Goal: Find specific page/section: Find specific page/section

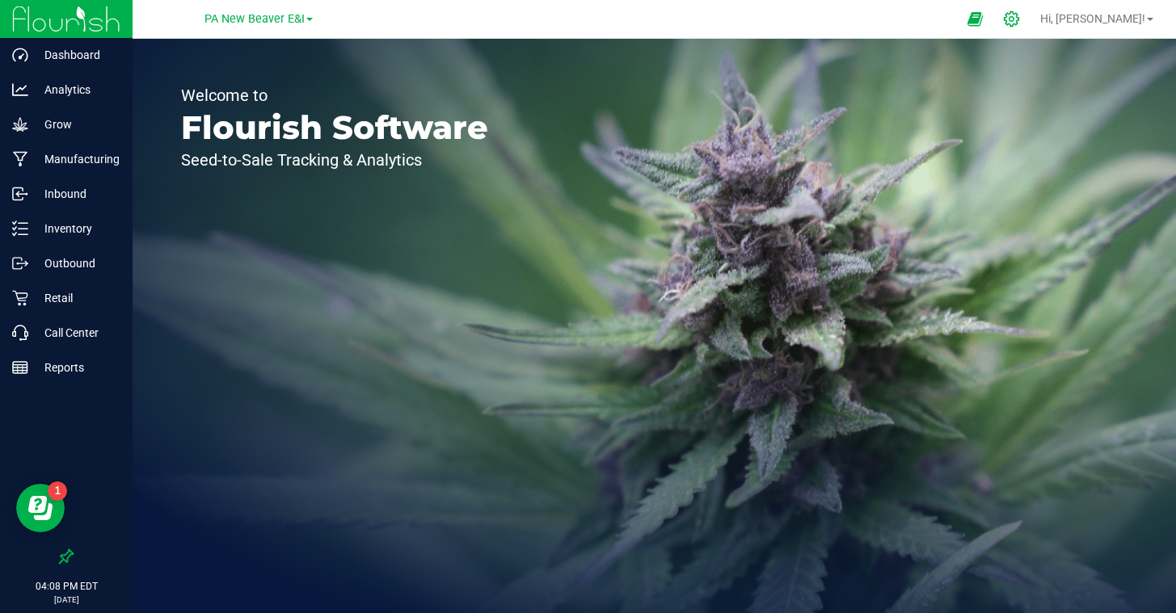
click at [1020, 22] on icon at bounding box center [1011, 19] width 17 height 17
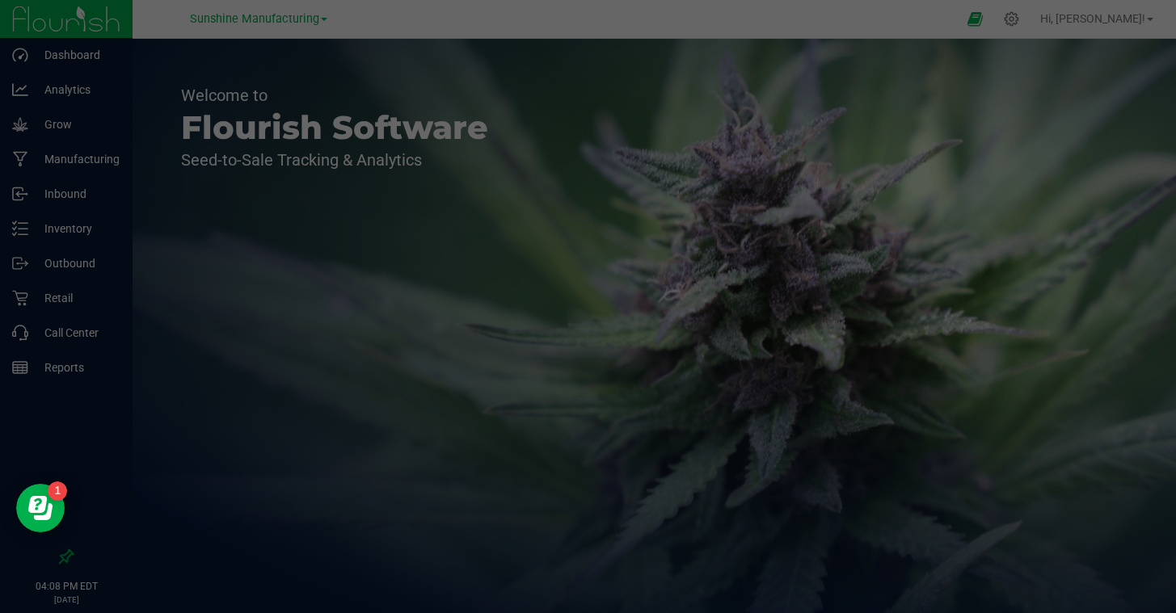
click at [912, 18] on div at bounding box center [588, 306] width 1176 height 613
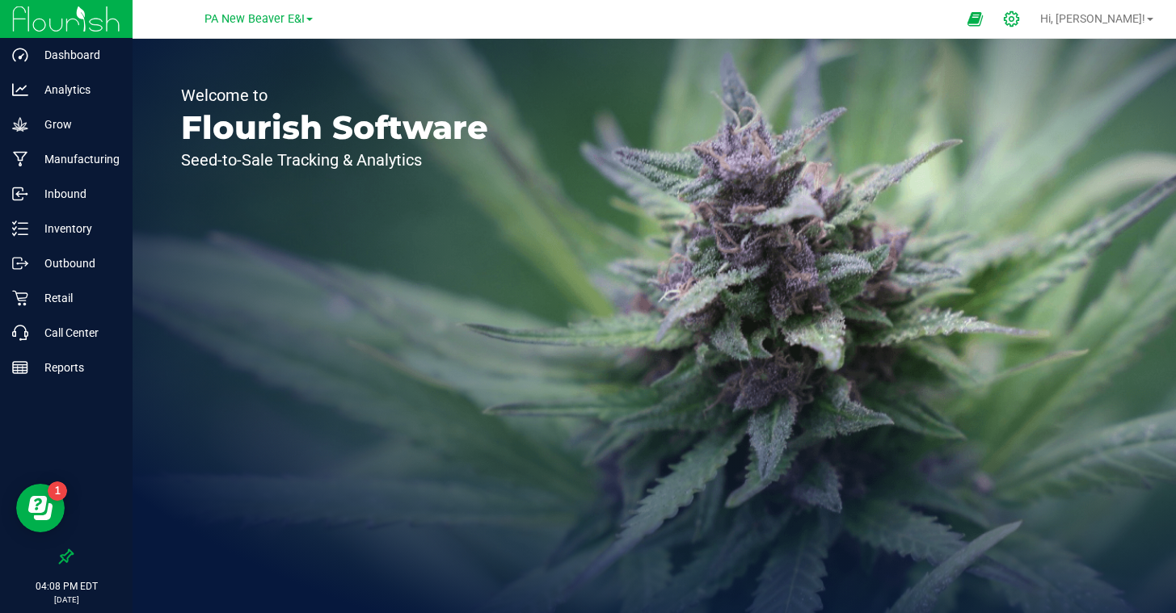
click at [1020, 20] on icon at bounding box center [1011, 19] width 17 height 17
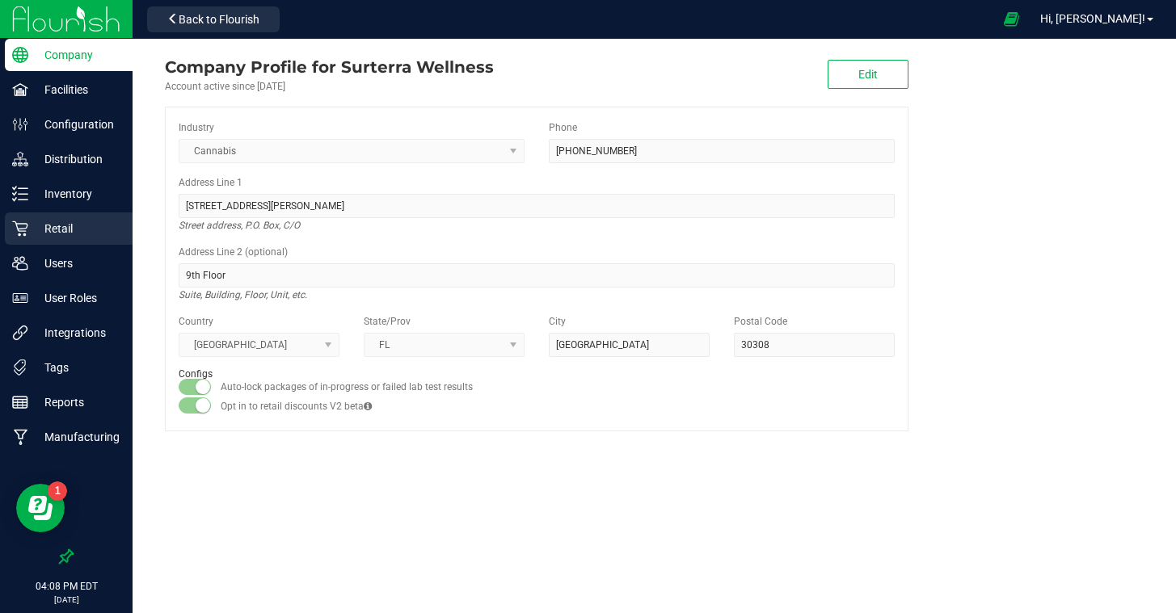
click at [83, 223] on p "Retail" at bounding box center [76, 228] width 97 height 19
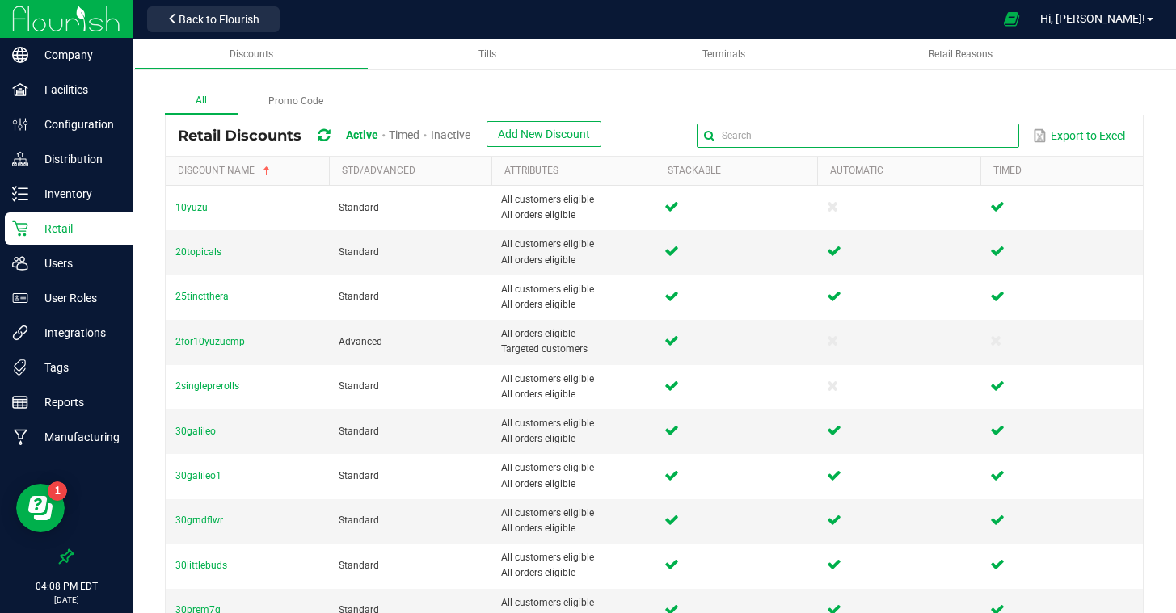
click at [988, 141] on input "text" at bounding box center [857, 136] width 322 height 24
type input "cdt"
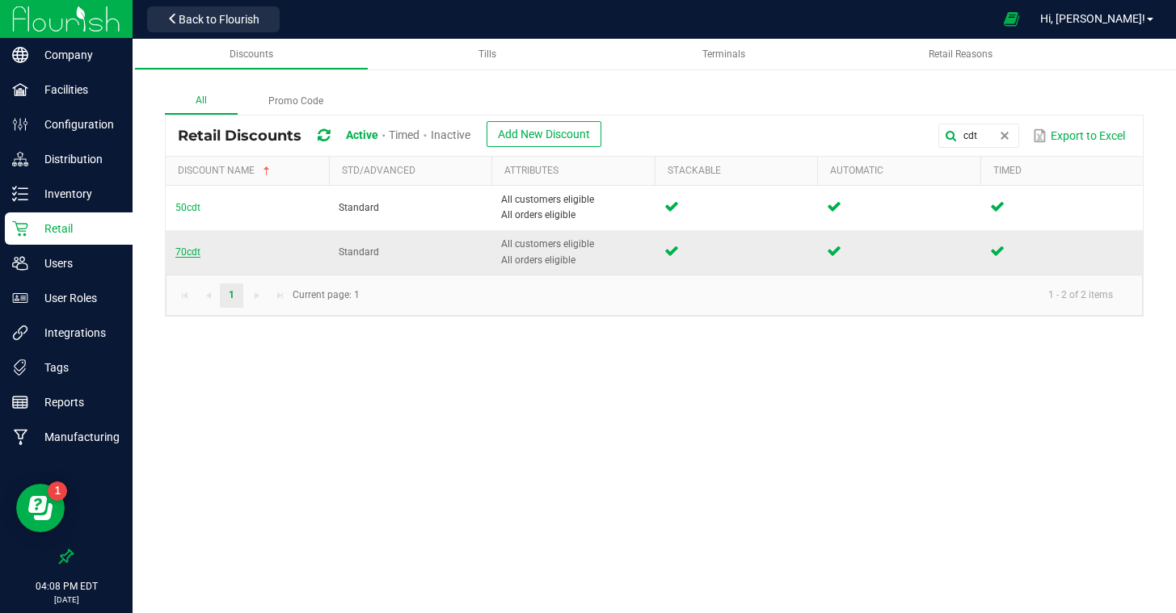
click at [178, 252] on span "70cdt" at bounding box center [187, 251] width 25 height 11
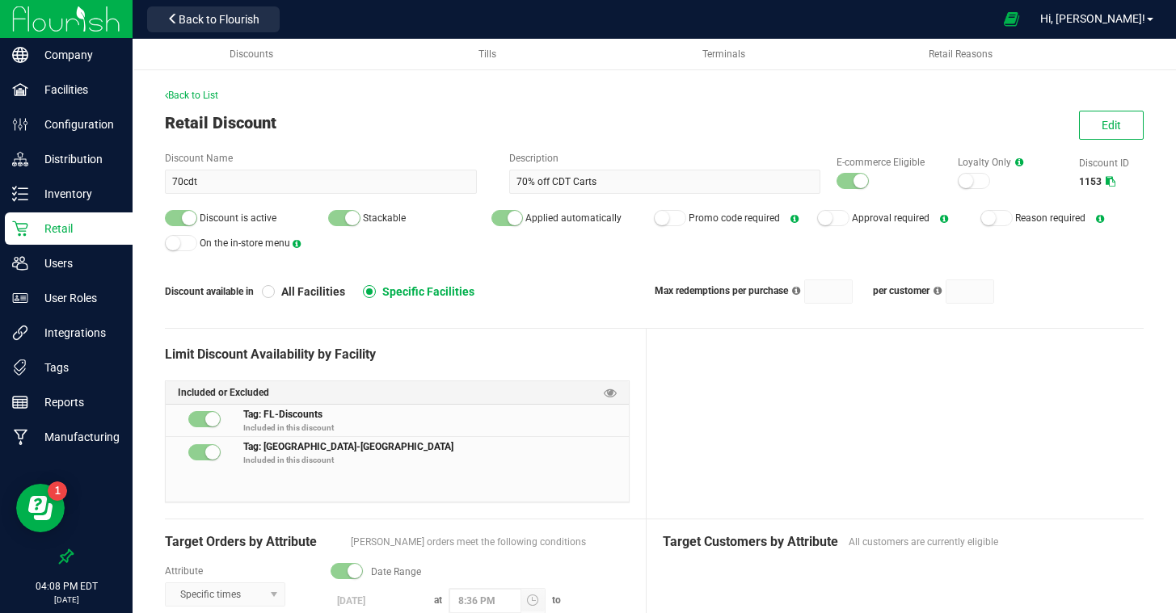
scroll to position [22, 0]
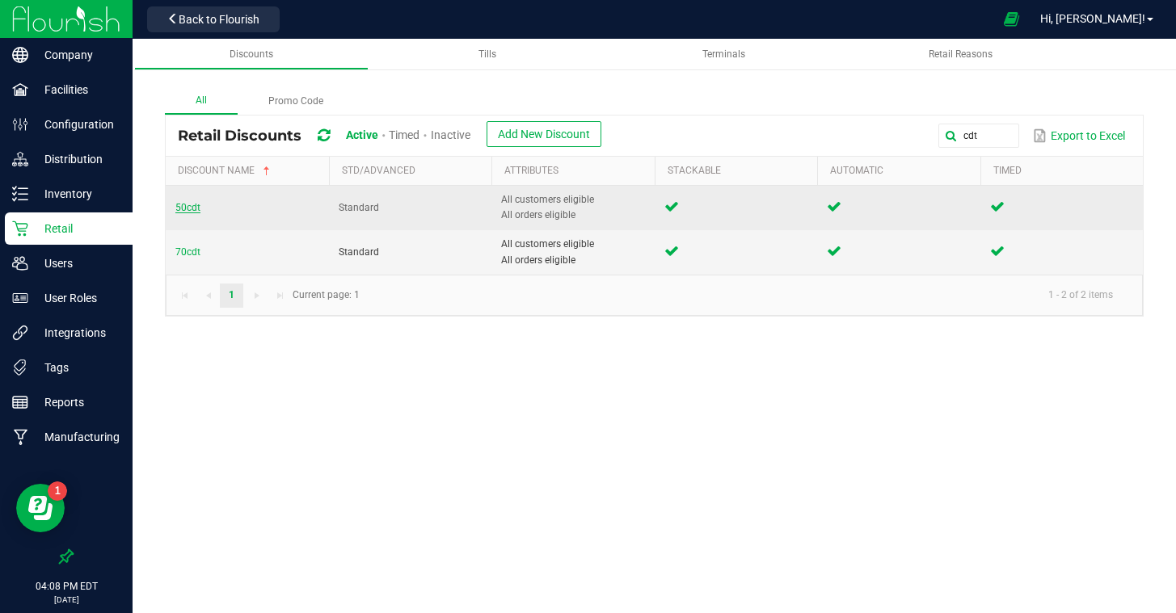
click at [195, 210] on span "50cdt" at bounding box center [187, 207] width 25 height 11
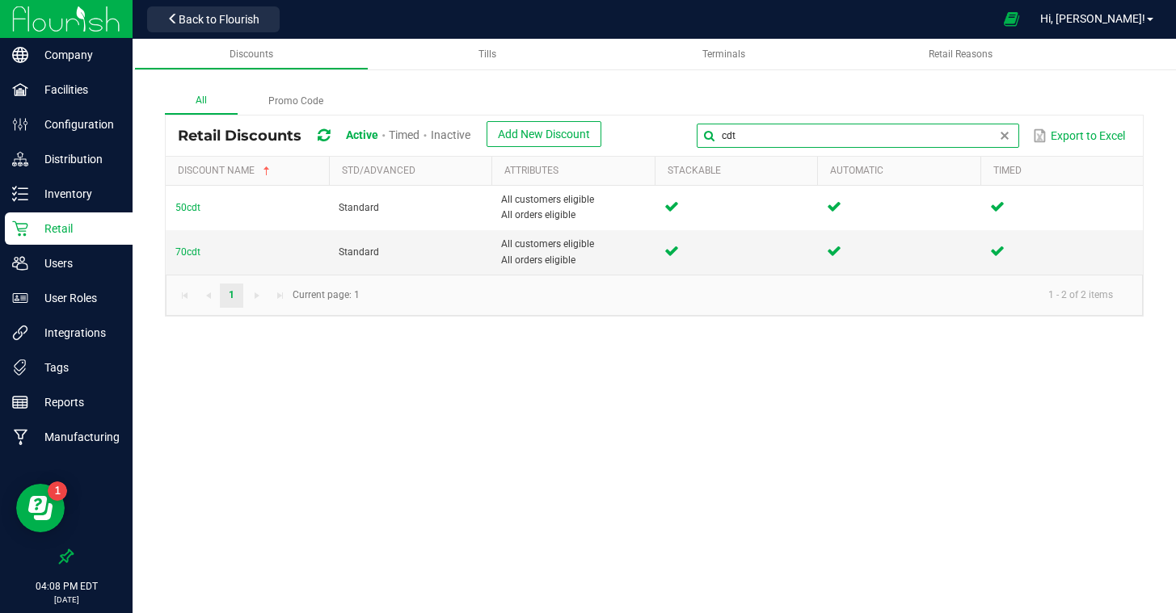
drag, startPoint x: 989, startPoint y: 133, endPoint x: 887, endPoint y: 134, distance: 101.8
click at [887, 134] on input "cdt" at bounding box center [857, 136] width 322 height 24
type input "c"
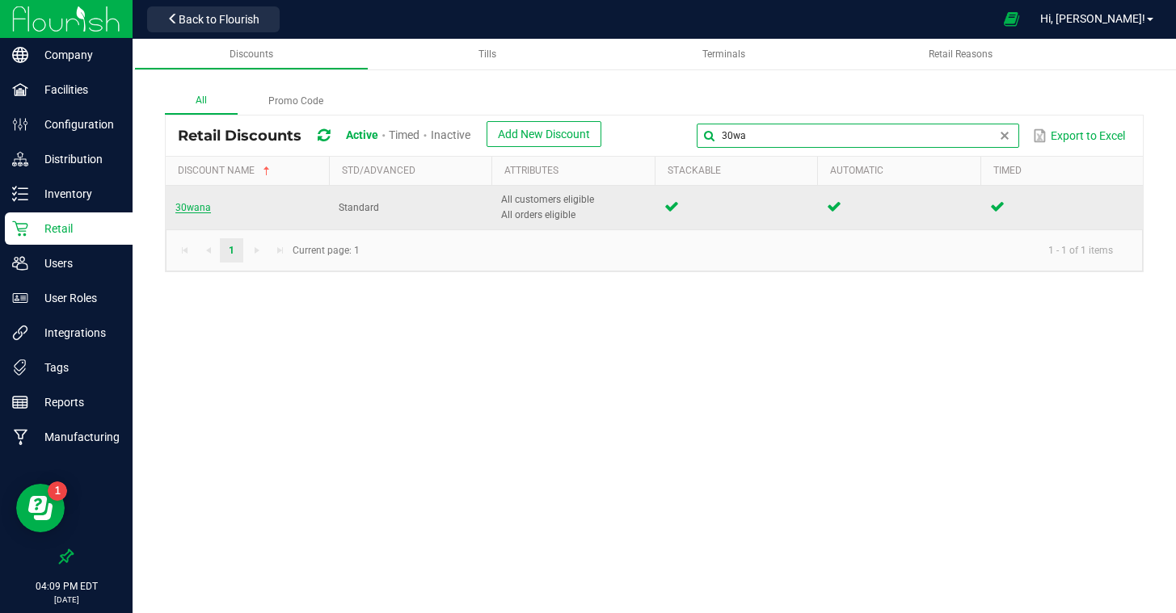
type input "30wa"
click at [195, 207] on span "30wana" at bounding box center [193, 207] width 36 height 11
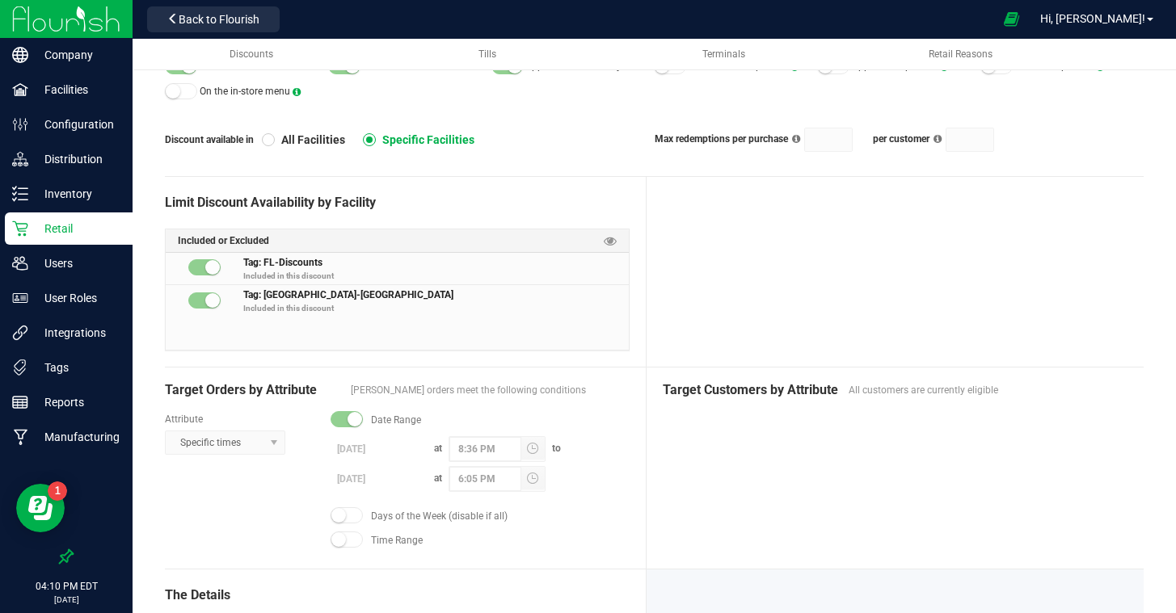
scroll to position [155, 0]
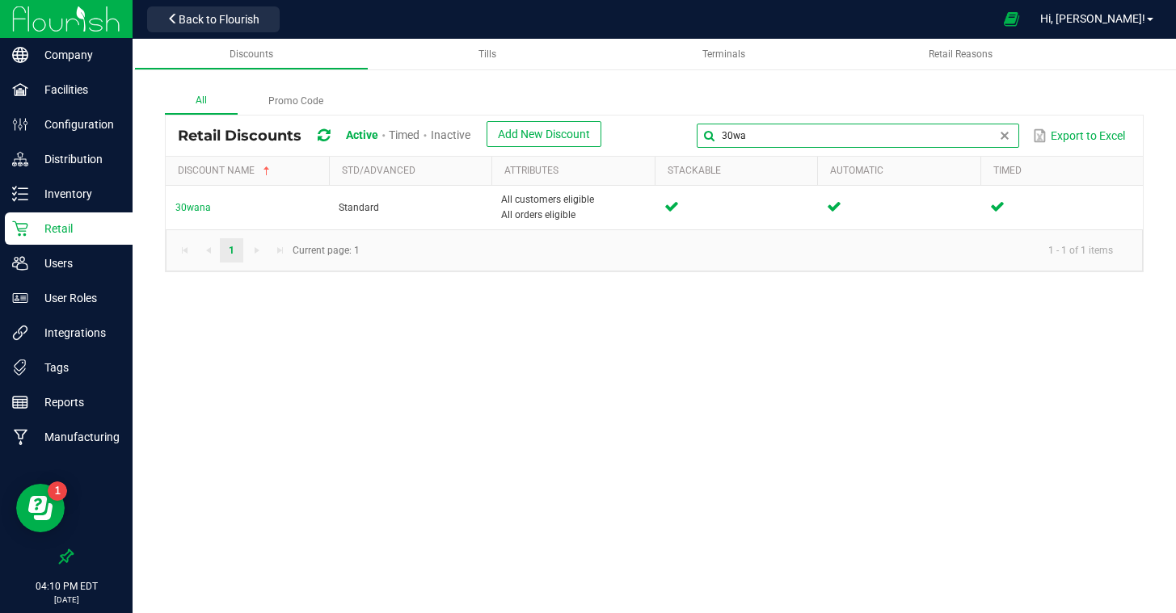
drag, startPoint x: 917, startPoint y: 138, endPoint x: 869, endPoint y: 138, distance: 47.7
click at [869, 138] on input "30wa" at bounding box center [857, 136] width 322 height 24
type input "3"
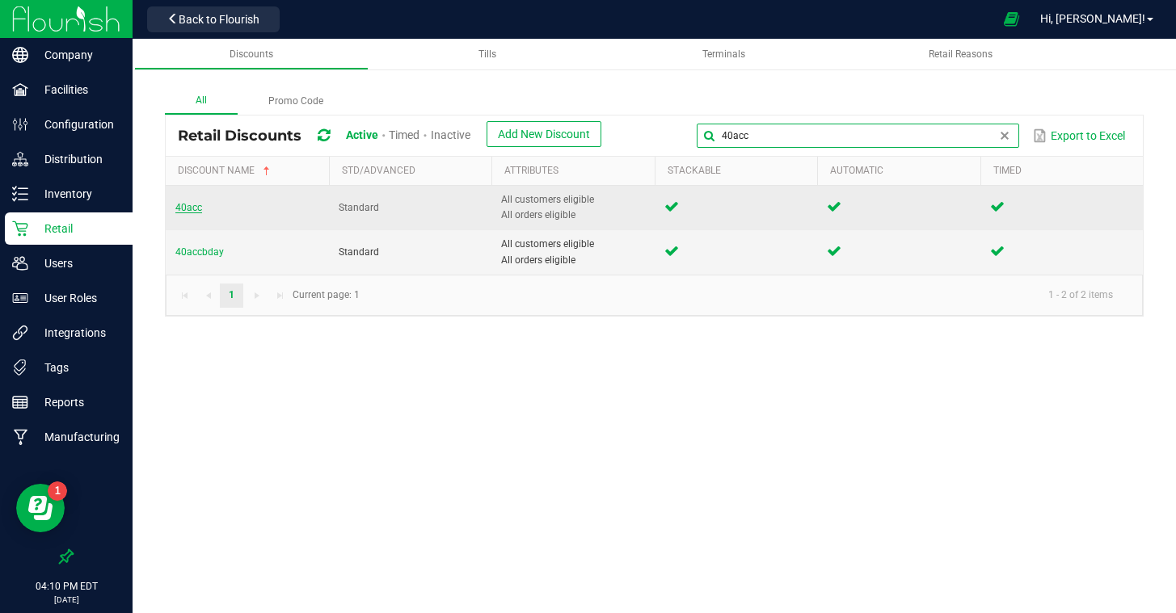
type input "40acc"
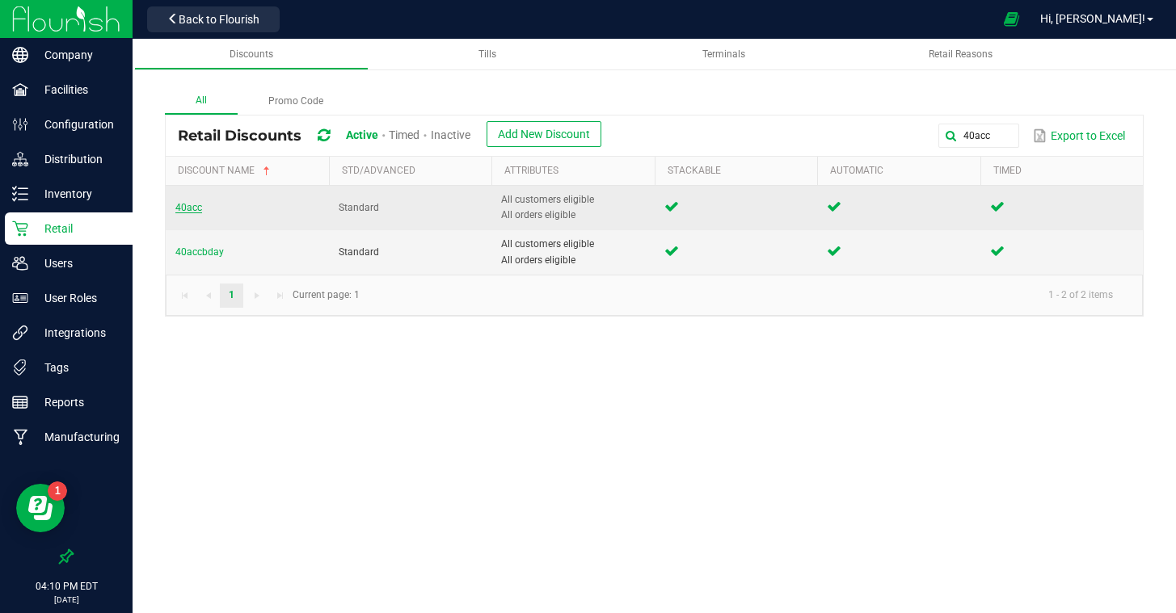
click at [180, 209] on span "40acc" at bounding box center [188, 207] width 27 height 11
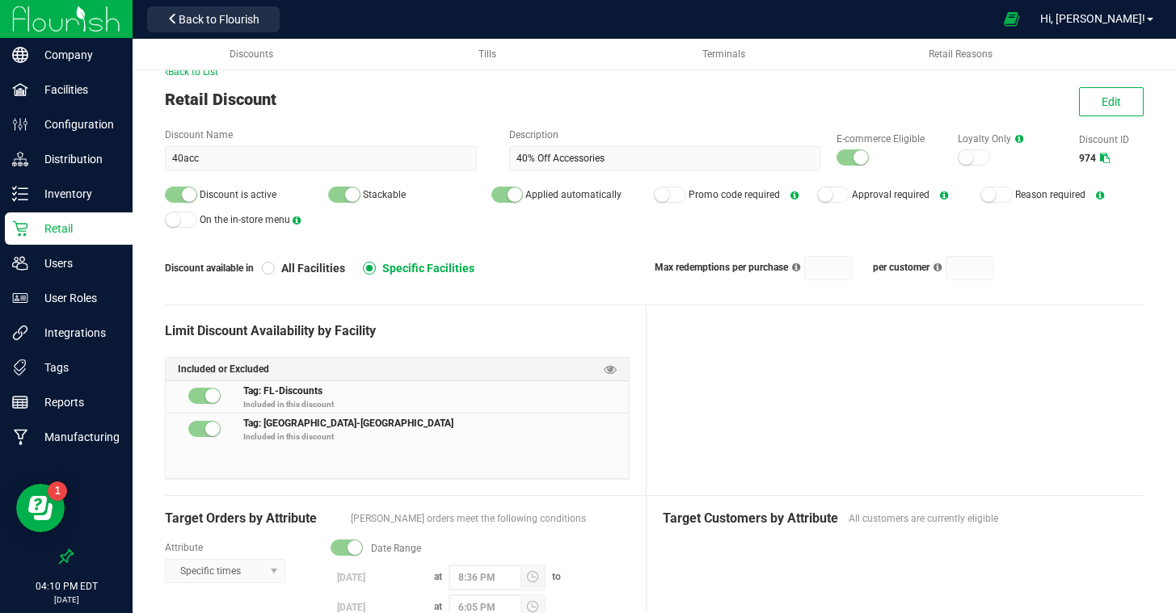
scroll to position [23, 0]
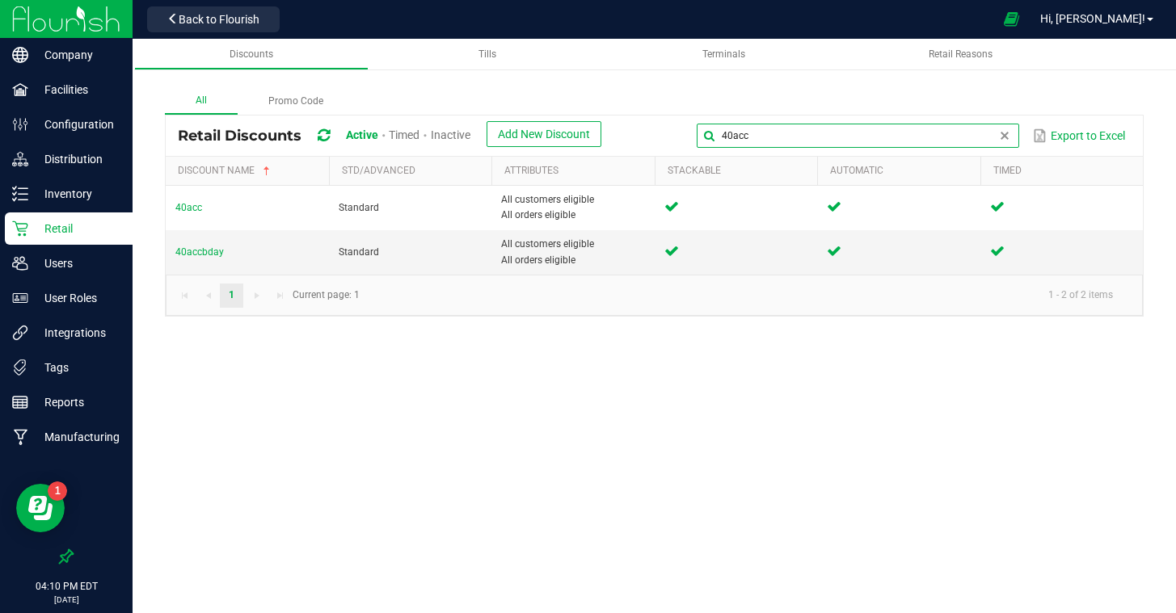
drag, startPoint x: 975, startPoint y: 141, endPoint x: 818, endPoint y: 137, distance: 157.6
click at [818, 137] on input "40acc" at bounding box center [857, 136] width 322 height 24
type input "4"
type input "dvape"
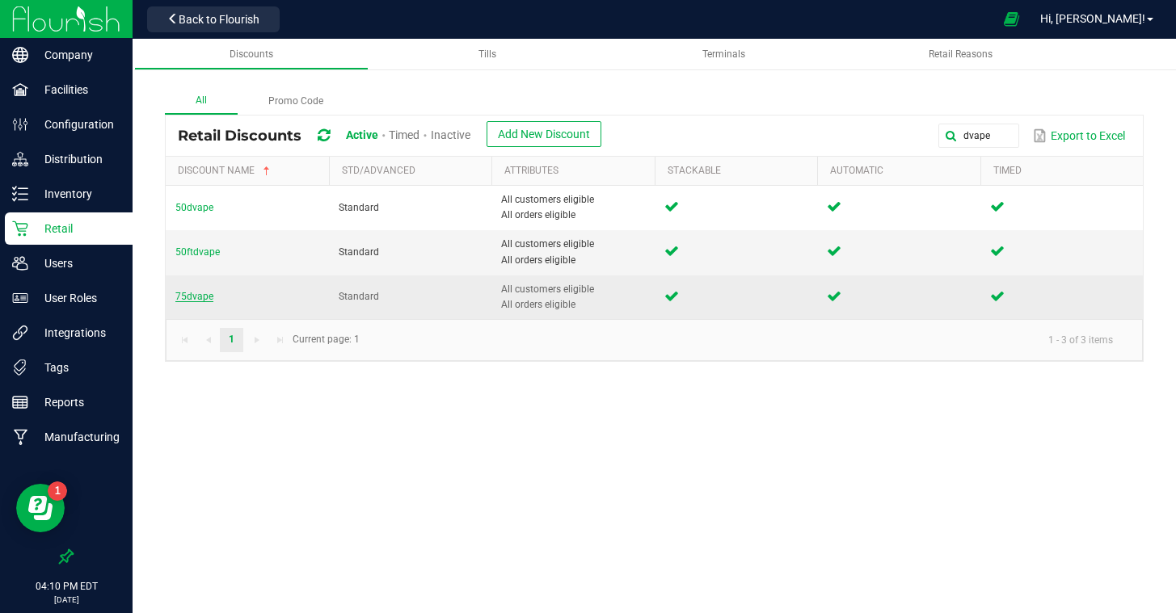
click at [201, 297] on span "75dvape" at bounding box center [194, 296] width 38 height 11
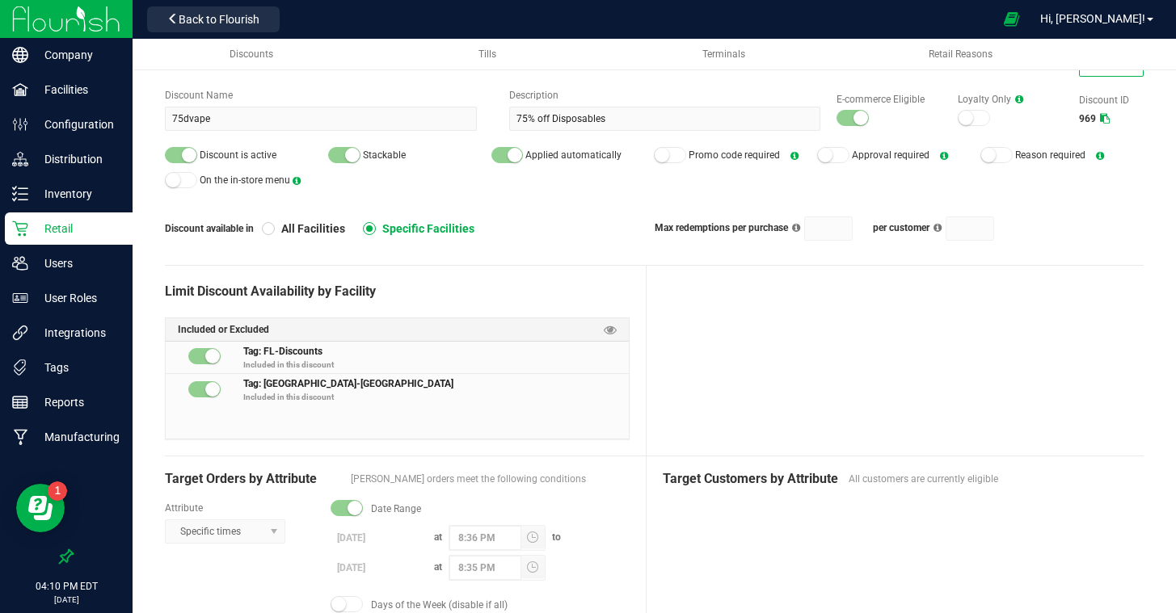
scroll to position [75, 0]
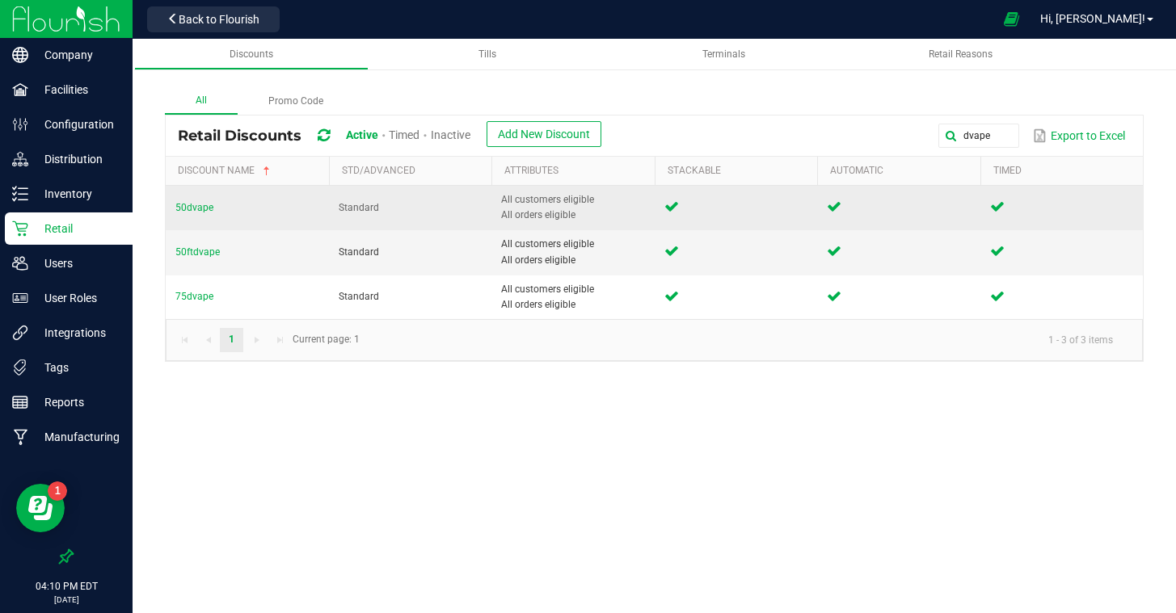
click at [191, 201] on td "50dvape" at bounding box center [247, 208] width 163 height 44
click at [191, 204] on span "50dvape" at bounding box center [194, 207] width 38 height 11
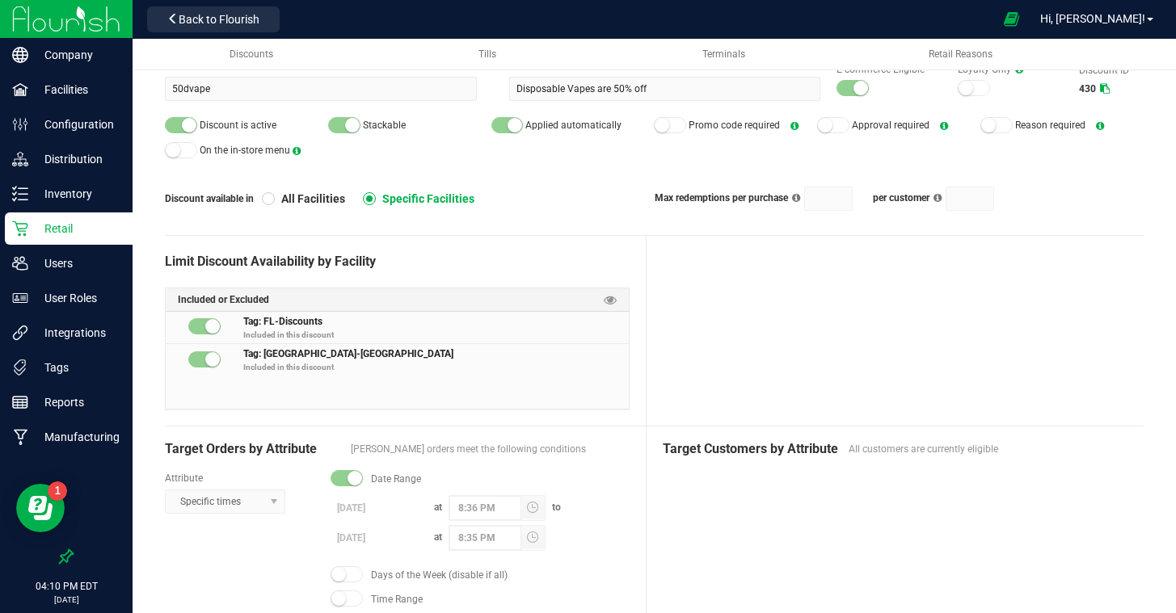
scroll to position [99, 0]
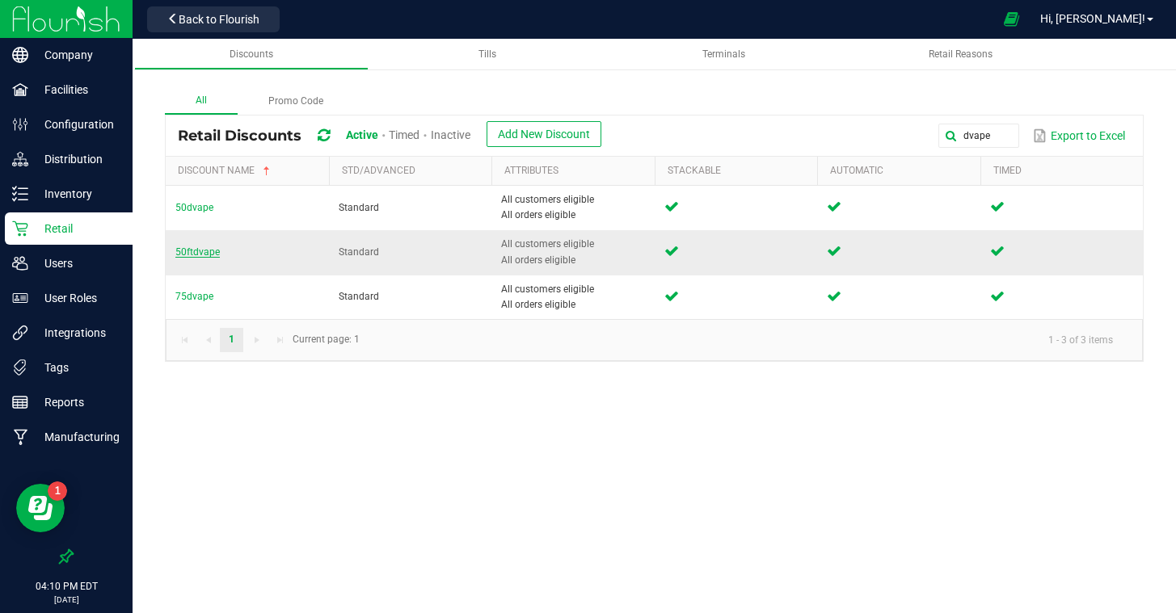
click at [204, 253] on span "50ftdvape" at bounding box center [197, 251] width 44 height 11
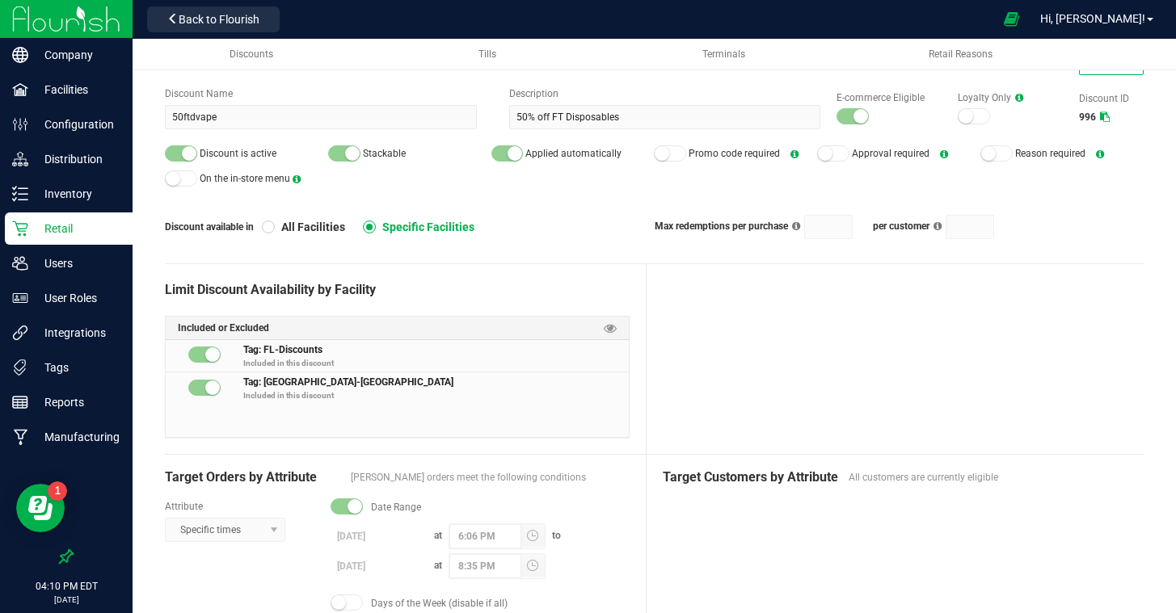
scroll to position [86, 0]
